Goal: Find specific page/section: Find specific page/section

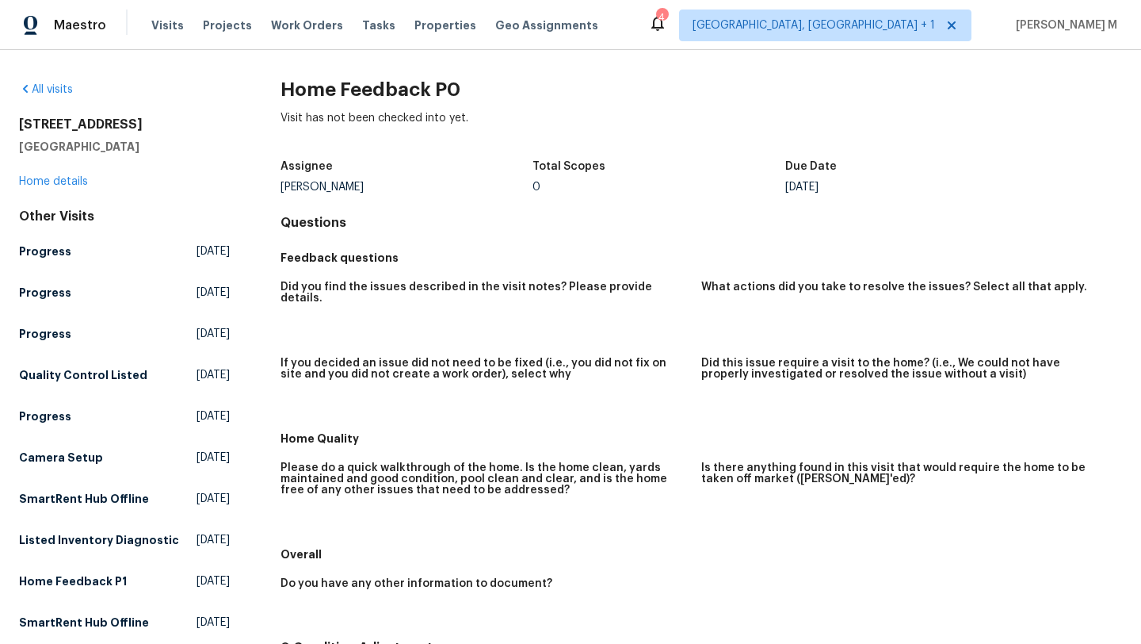
drag, startPoint x: 807, startPoint y: 188, endPoint x: 864, endPoint y: 188, distance: 57.1
click at [864, 188] on div "Wed, Sep 24" at bounding box center [912, 187] width 253 height 11
copy div "Sep 24"
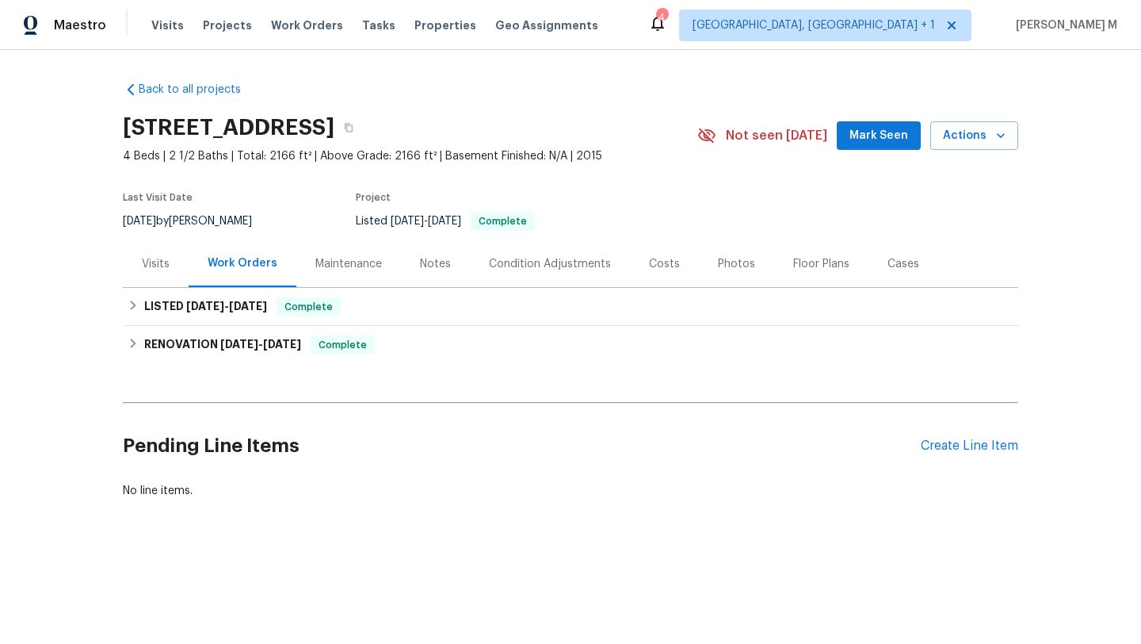
click at [152, 258] on div "Visits" at bounding box center [156, 264] width 28 height 16
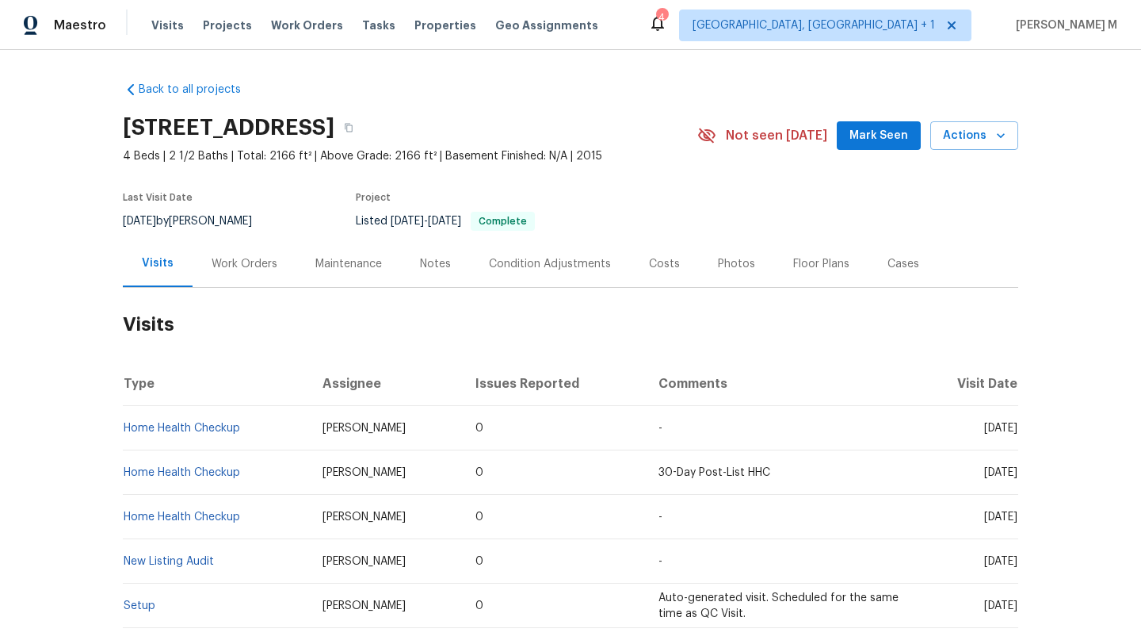
drag, startPoint x: 950, startPoint y: 429, endPoint x: 982, endPoint y: 430, distance: 31.7
click at [985, 430] on span "[DATE]" at bounding box center [1001, 428] width 33 height 11
copy span "Sep 15"
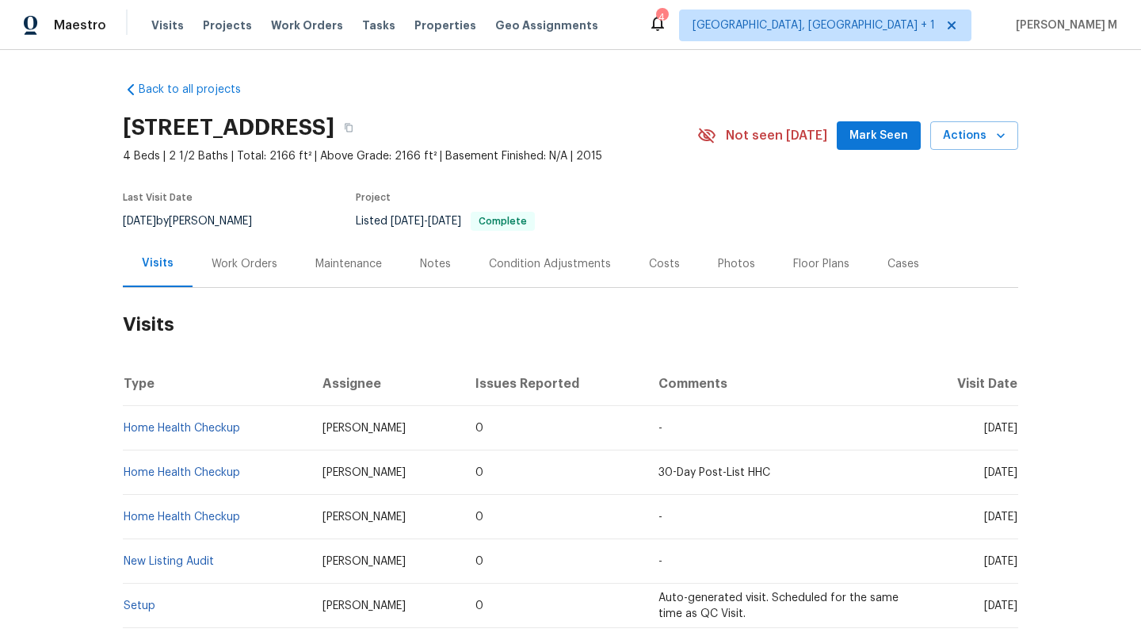
click at [258, 272] on div "Work Orders" at bounding box center [245, 263] width 104 height 47
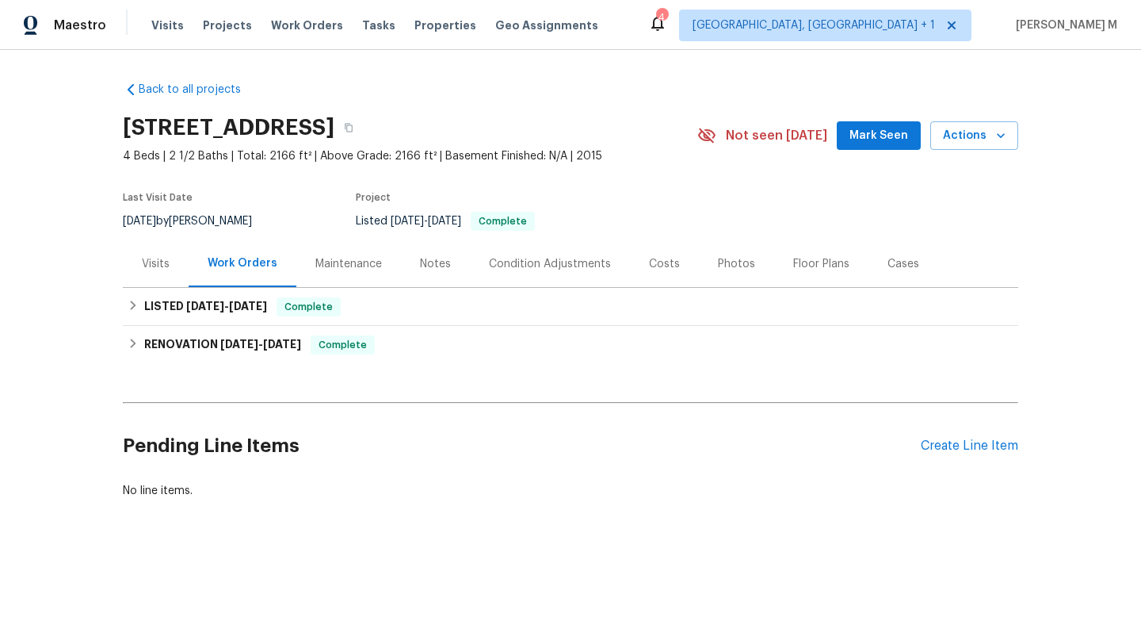
click at [166, 260] on div "Visits" at bounding box center [156, 263] width 66 height 47
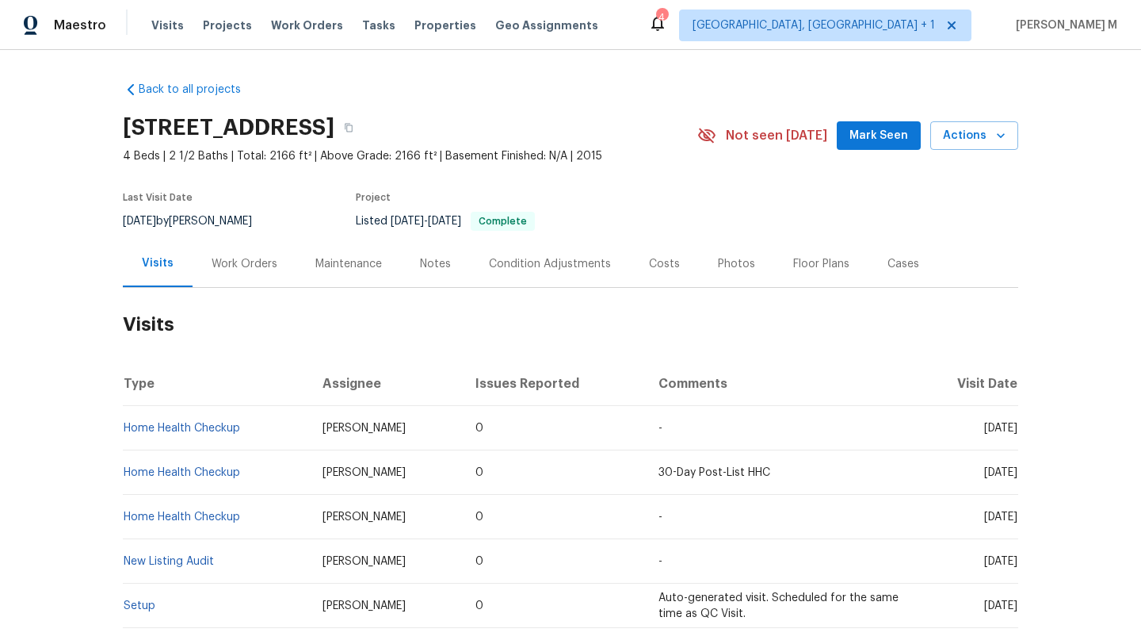
click at [241, 267] on div "Work Orders" at bounding box center [245, 264] width 66 height 16
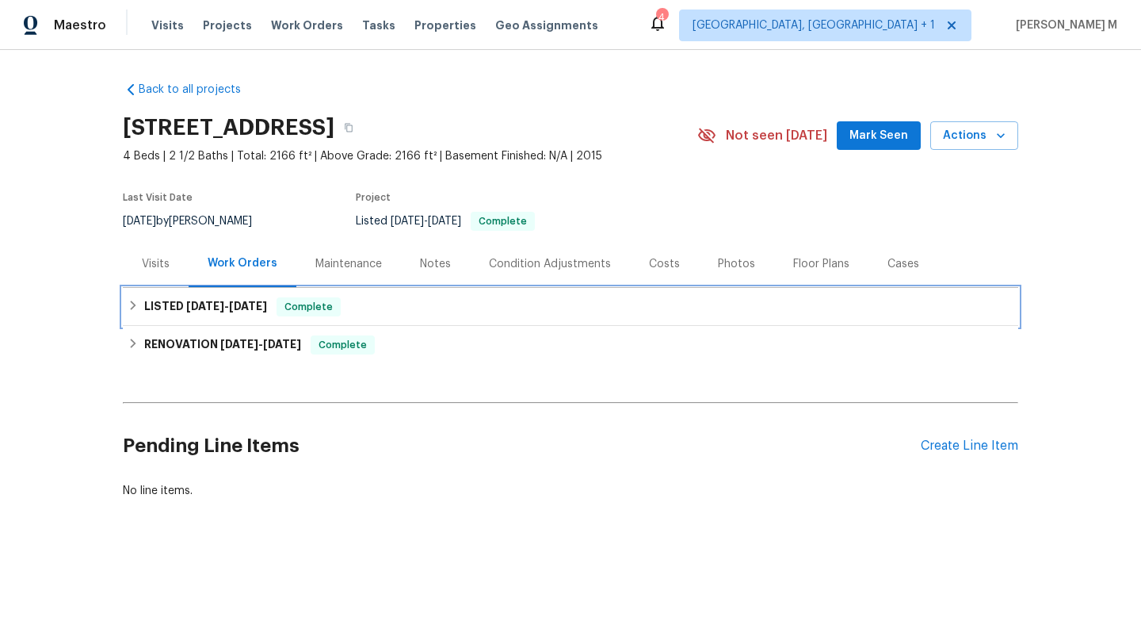
click at [249, 290] on div "LISTED 6/19/25 - 6/20/25 Complete" at bounding box center [571, 307] width 896 height 38
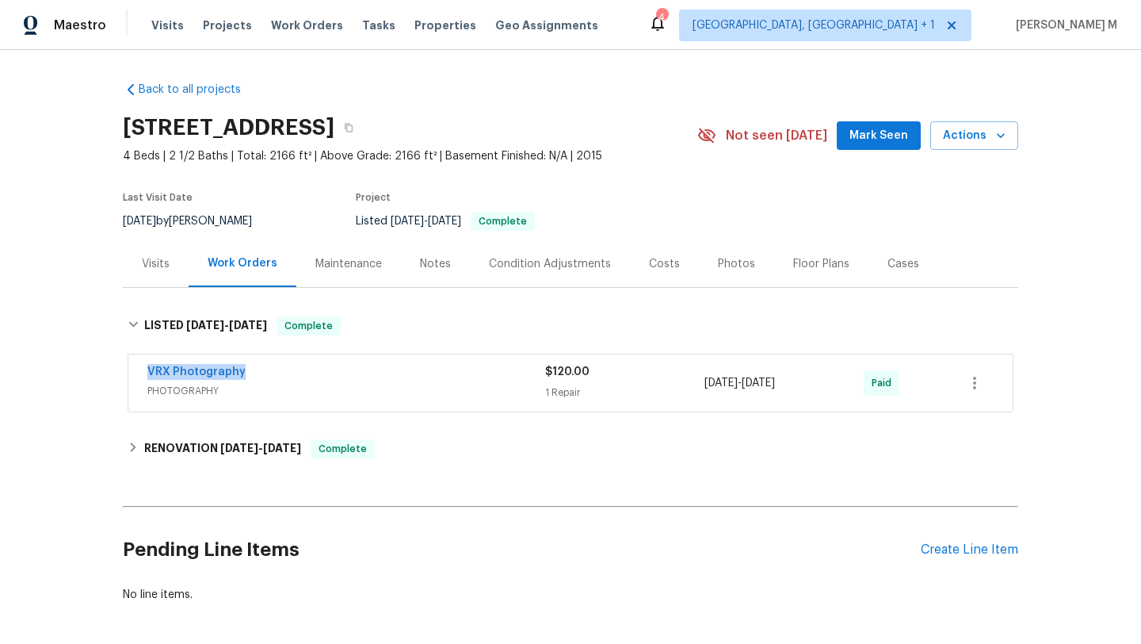
copy link "VRX Photography"
drag, startPoint x: 114, startPoint y: 379, endPoint x: 237, endPoint y: 377, distance: 122.9
click at [237, 377] on div "Back to all projects 211 Golden Eagle Ct, La Marque, TX 77568 4 Beds | 2 1/2 Ba…" at bounding box center [570, 347] width 1141 height 594
copy div "6/19/2025 - 6/20/2025"
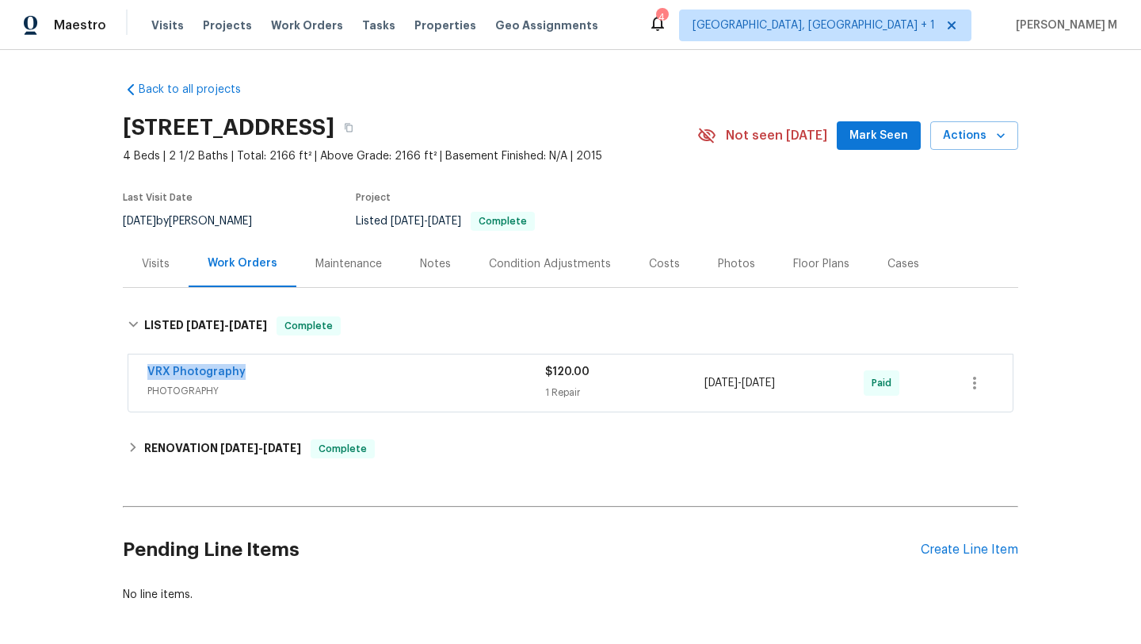
drag, startPoint x: 698, startPoint y: 385, endPoint x: 813, endPoint y: 394, distance: 115.3
click at [813, 394] on div "VRX Photography PHOTOGRAPHY $120.00 1 Repair 6/19/2025 - 6/20/2025 Paid" at bounding box center [551, 383] width 809 height 38
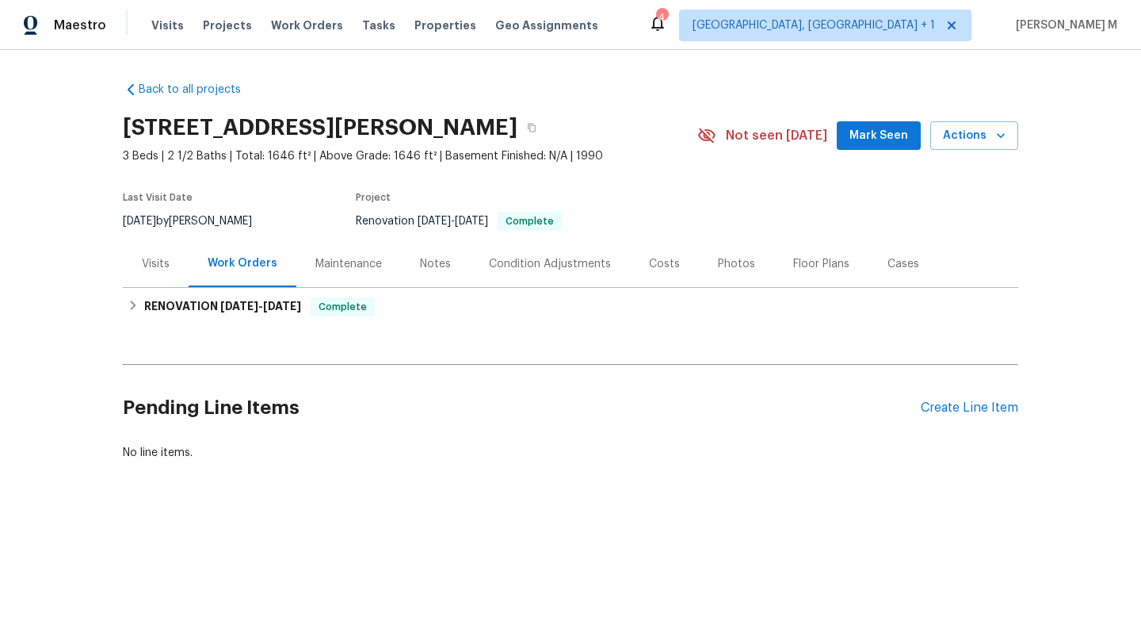
click at [143, 269] on div "Visits" at bounding box center [156, 264] width 28 height 16
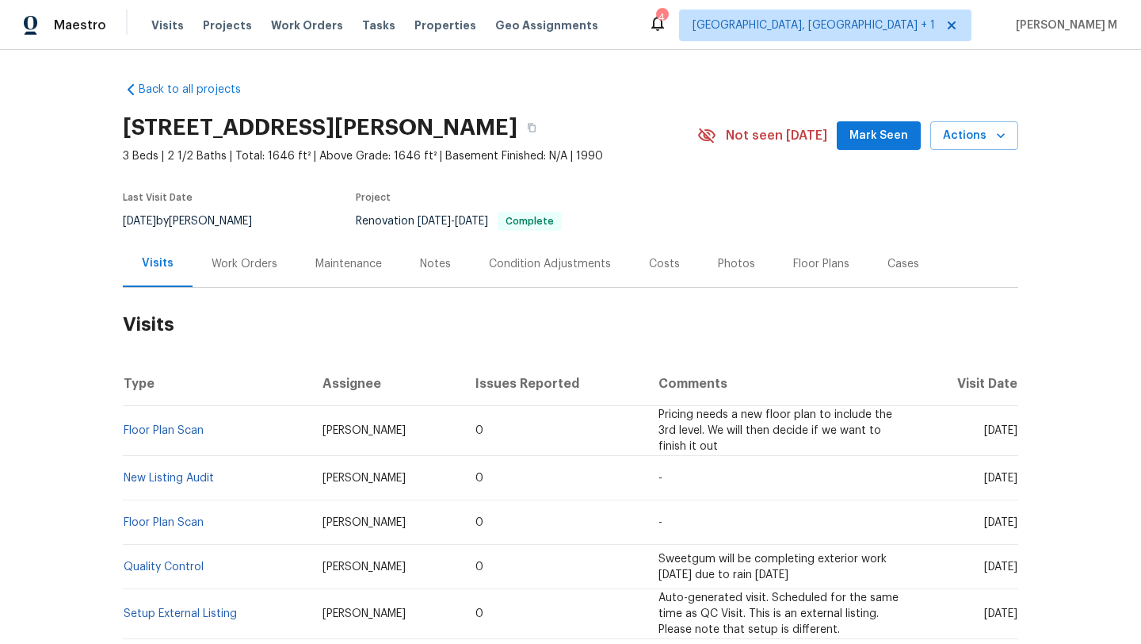
click at [247, 270] on div "Work Orders" at bounding box center [245, 264] width 66 height 16
